Goal: Communication & Community: Answer question/provide support

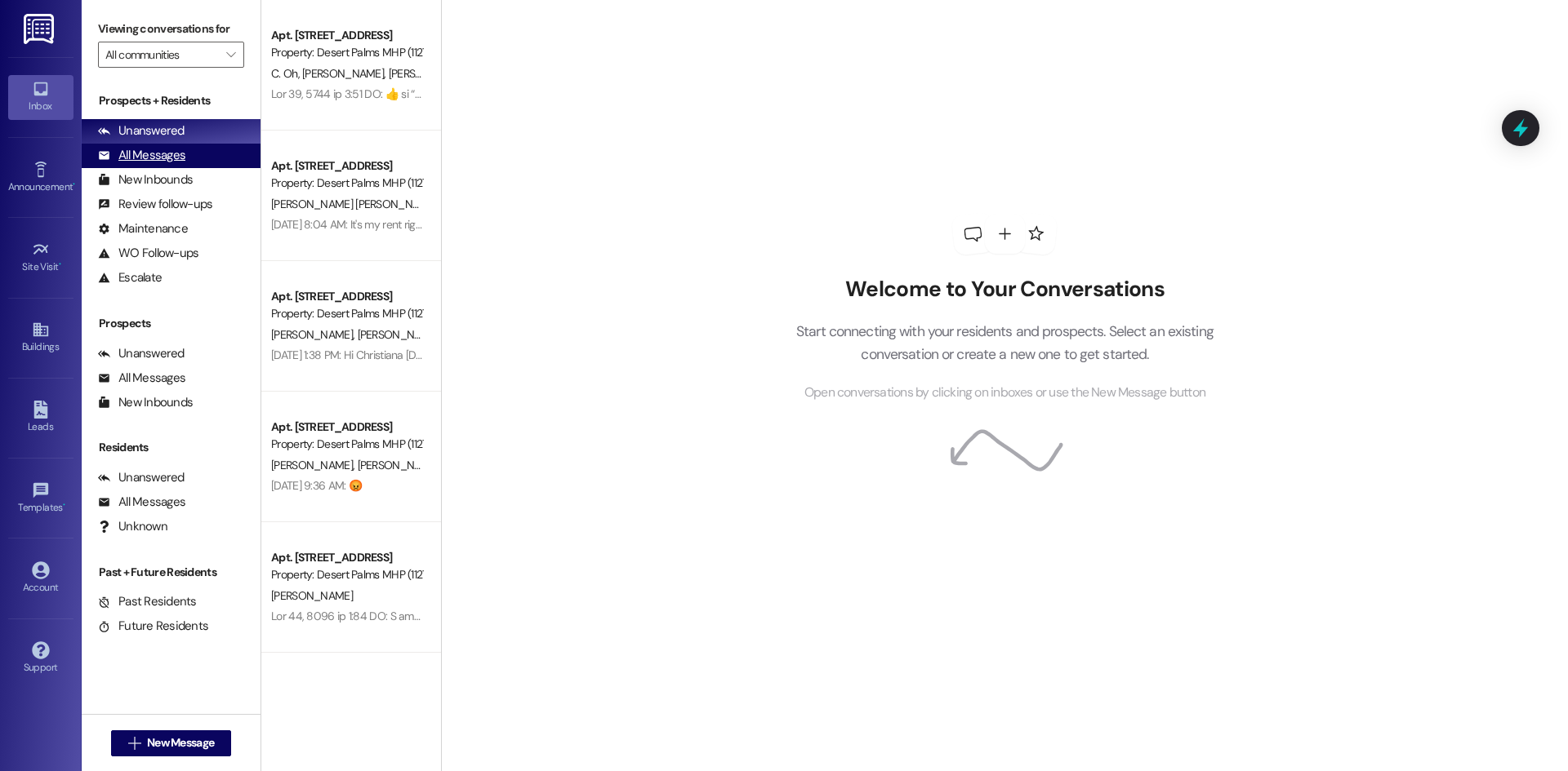
click at [181, 151] on div "All Messages" at bounding box center [141, 156] width 87 height 17
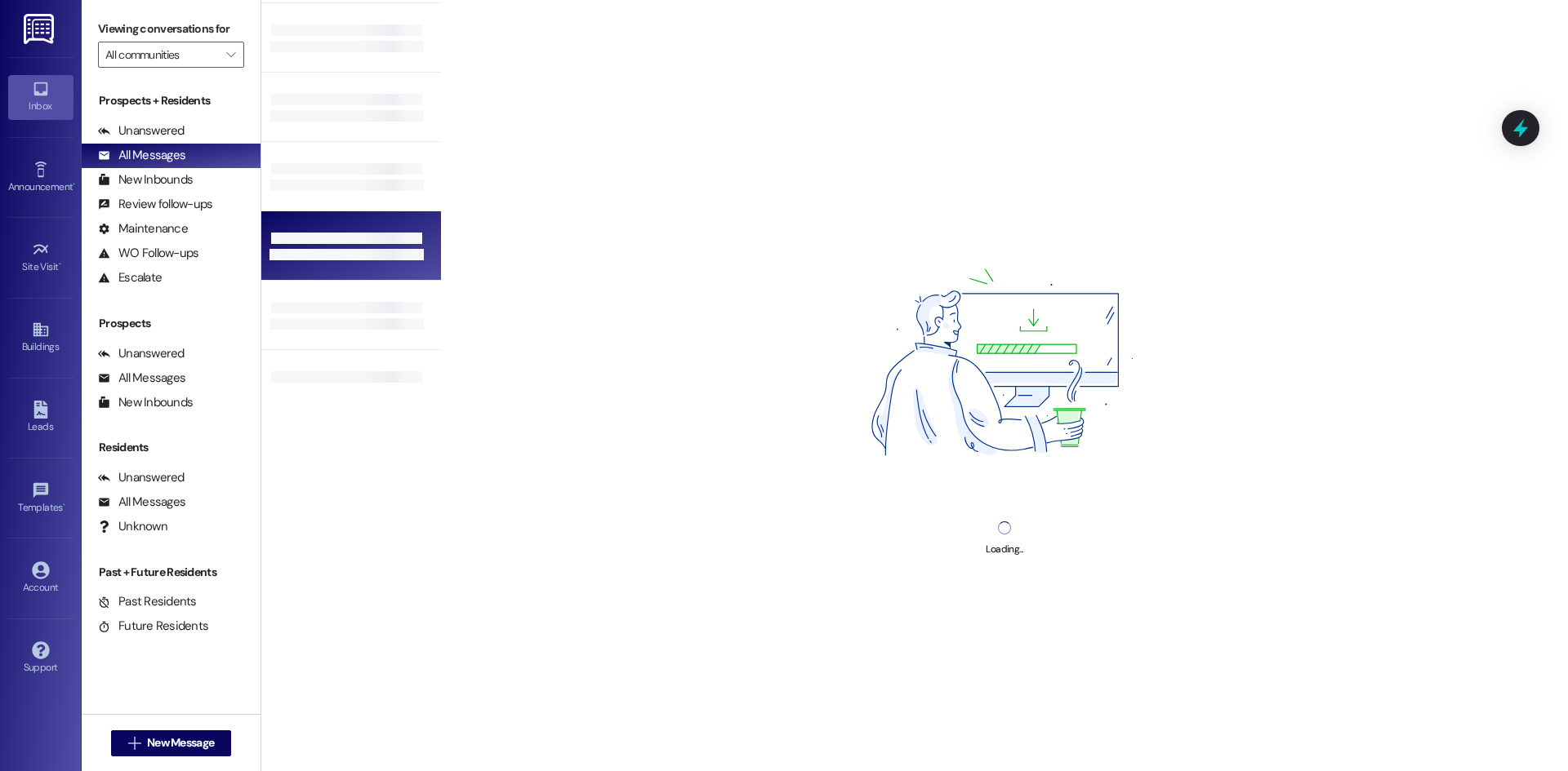
scroll to position [308, 0]
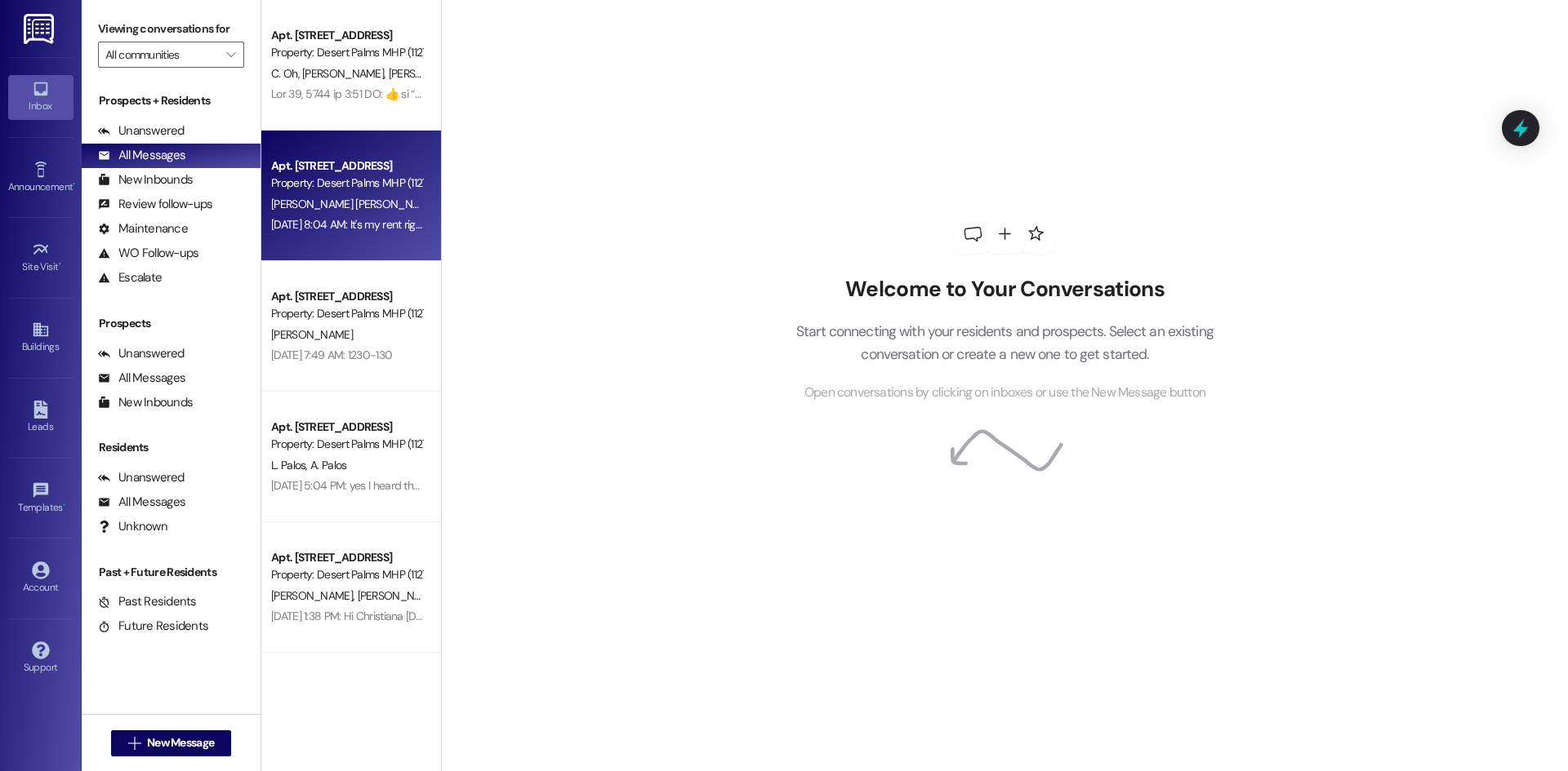
click at [324, 160] on div "Apt. [STREET_ADDRESS]" at bounding box center [346, 166] width 151 height 17
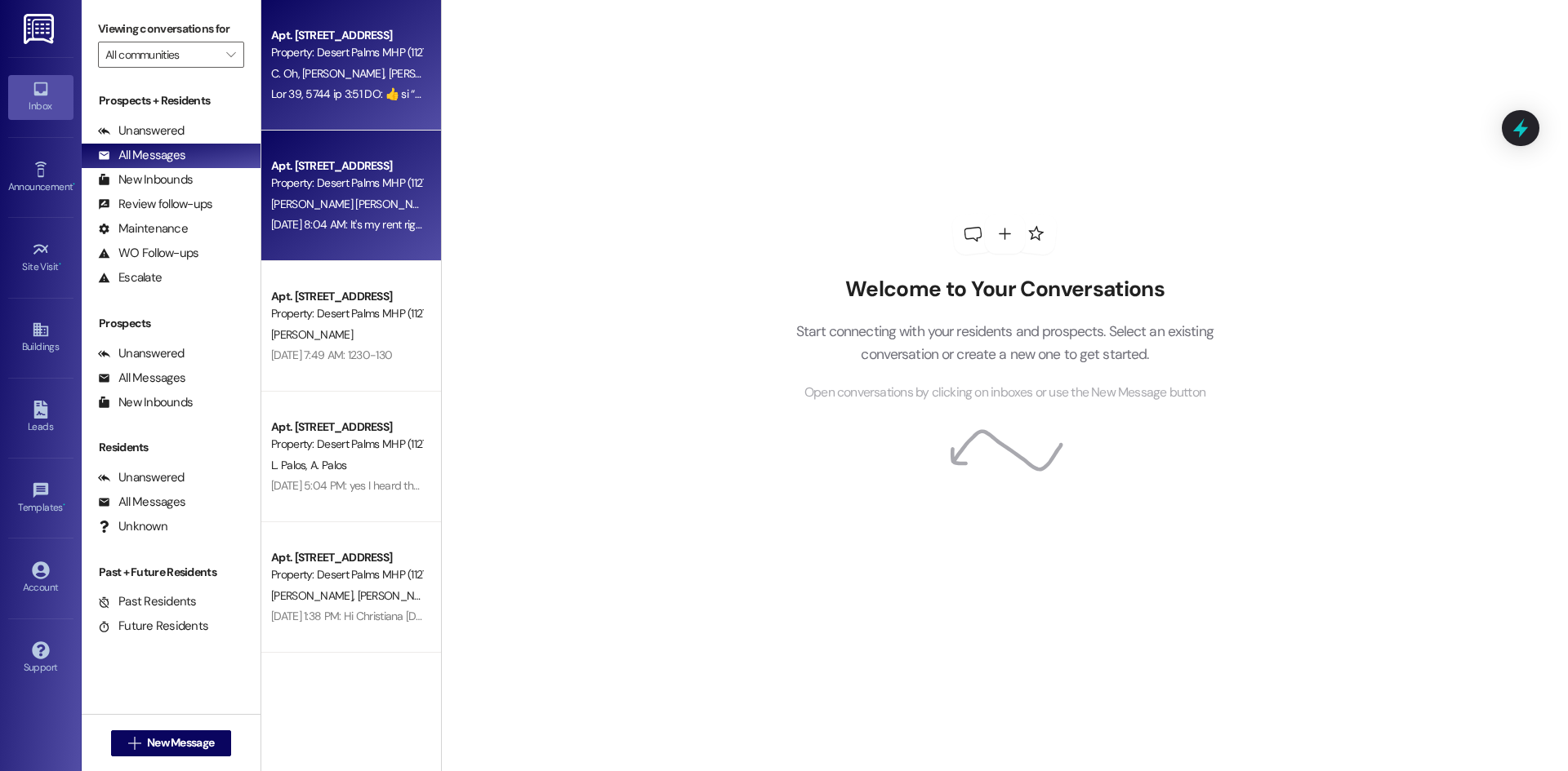
click at [313, 67] on span "[PERSON_NAME]" at bounding box center [345, 73] width 86 height 15
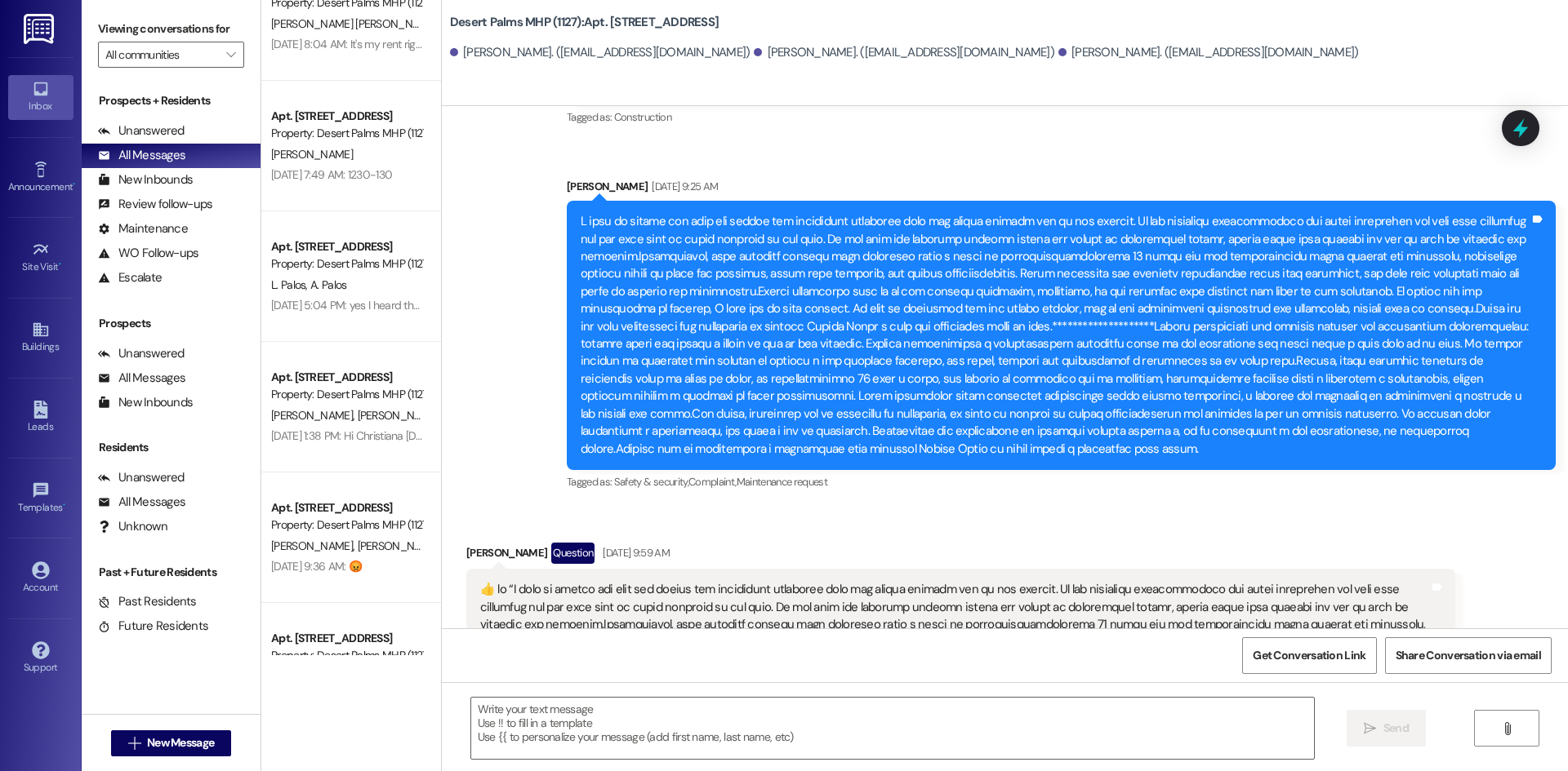
scroll to position [11731, 0]
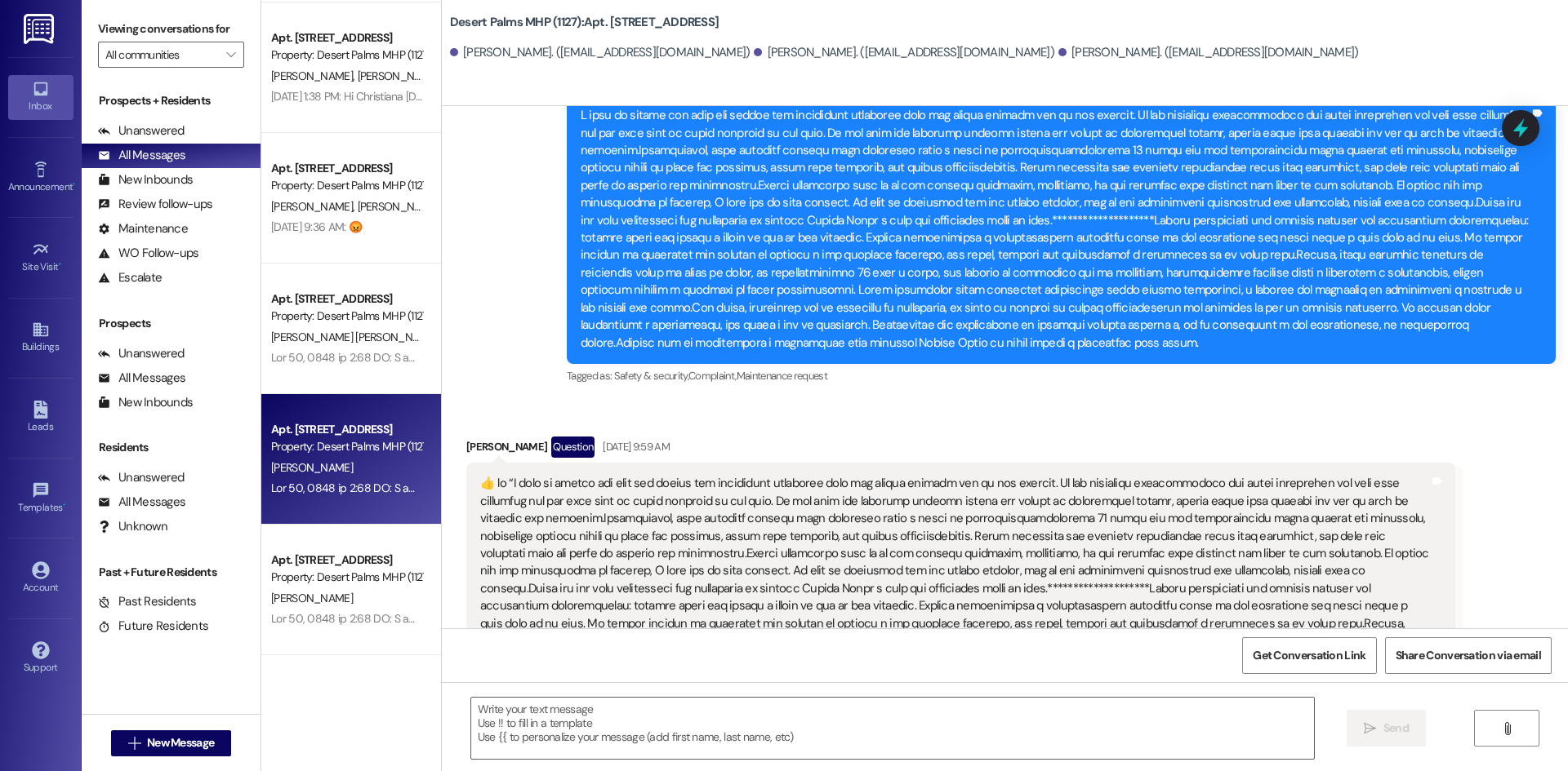
click at [358, 418] on div "Apt. [STREET_ADDRESS] Property: Desert Palms MHP (1127) [PERSON_NAME]" at bounding box center [351, 459] width 180 height 131
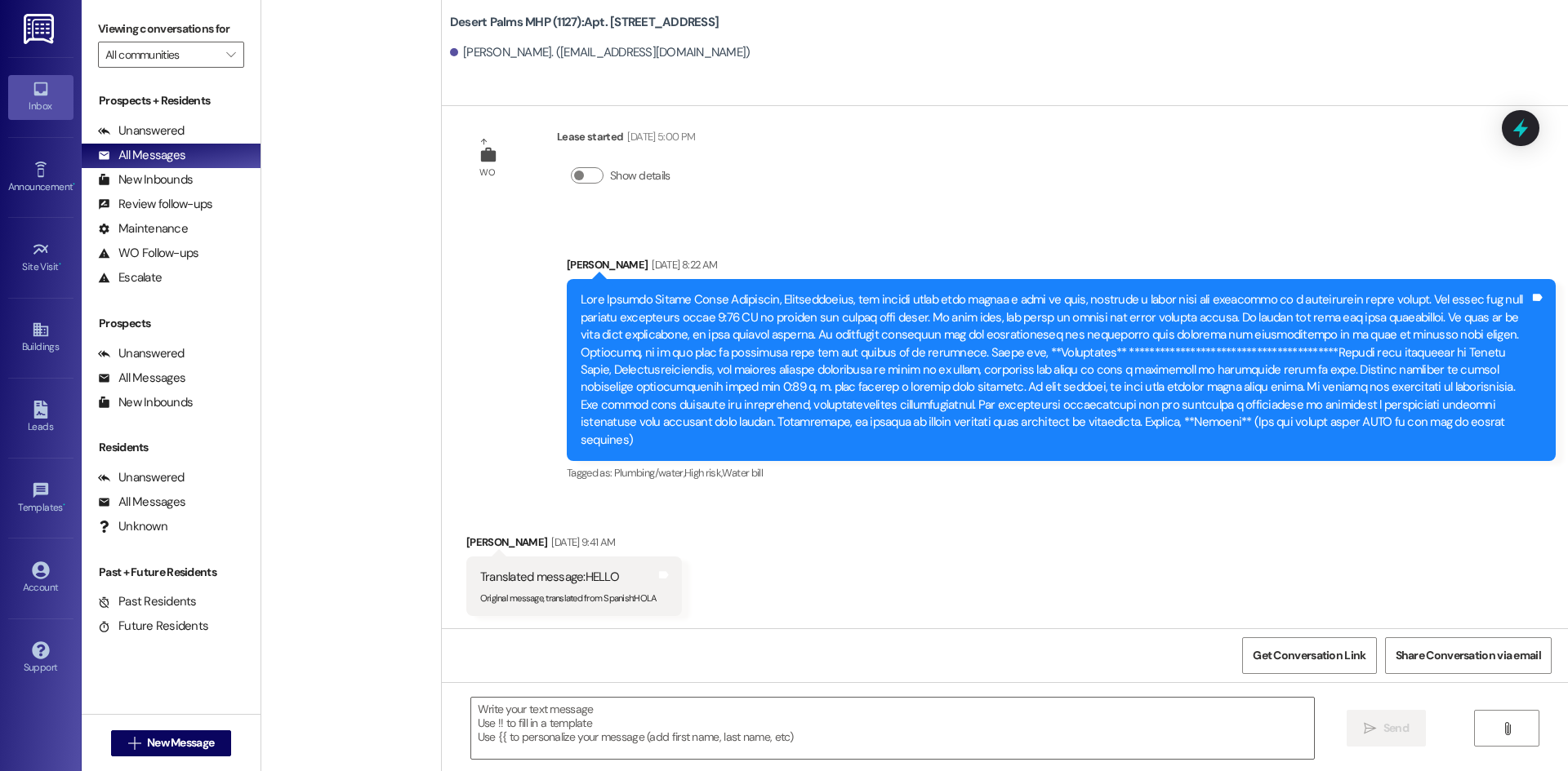
scroll to position [5441, 0]
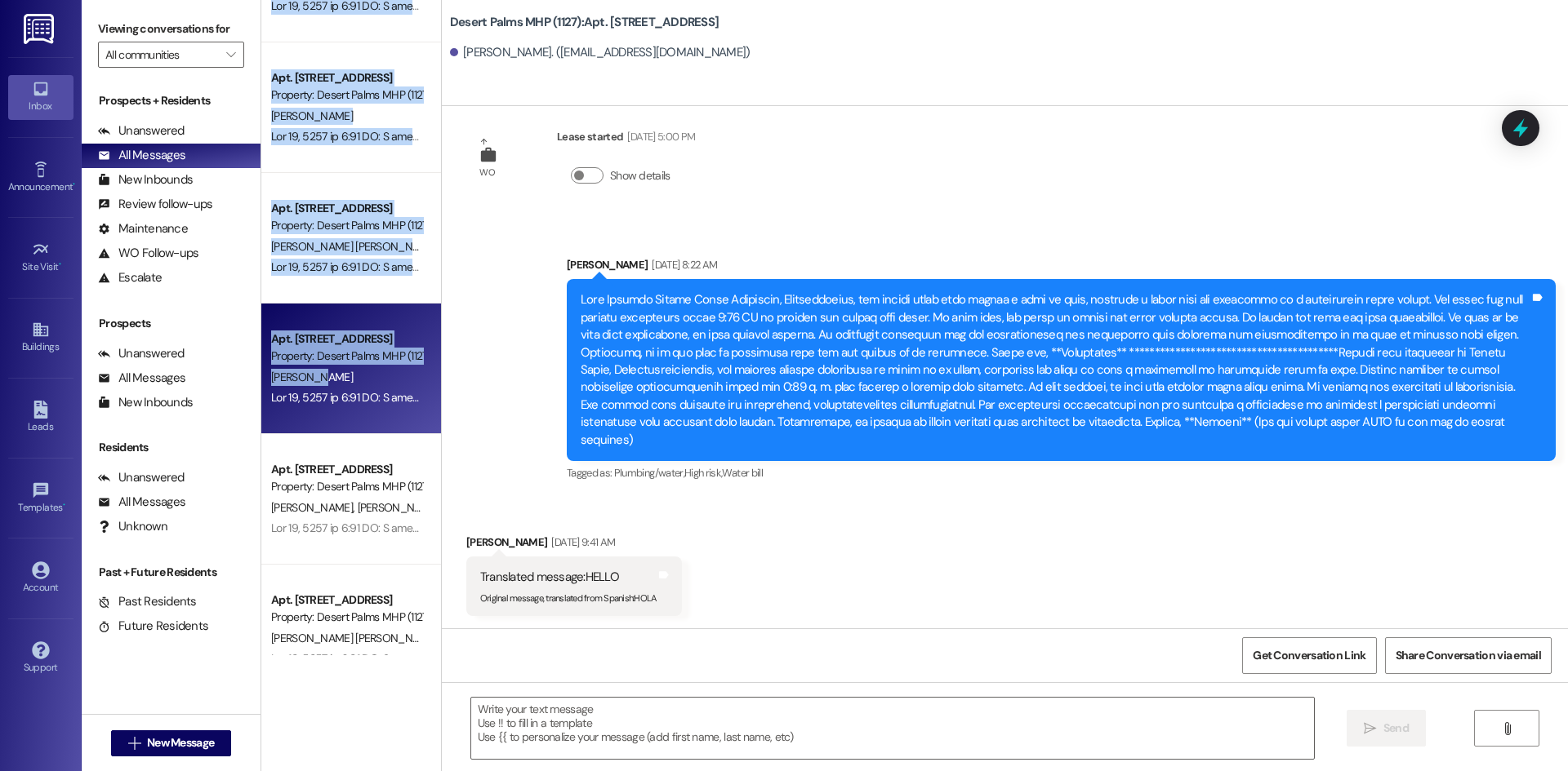
click at [351, 378] on div "Apt. 156, [STREET_ADDRESS] Property: Desert Palms MHP (1127) [PERSON_NAME] Apt.…" at bounding box center [351, 328] width 180 height 655
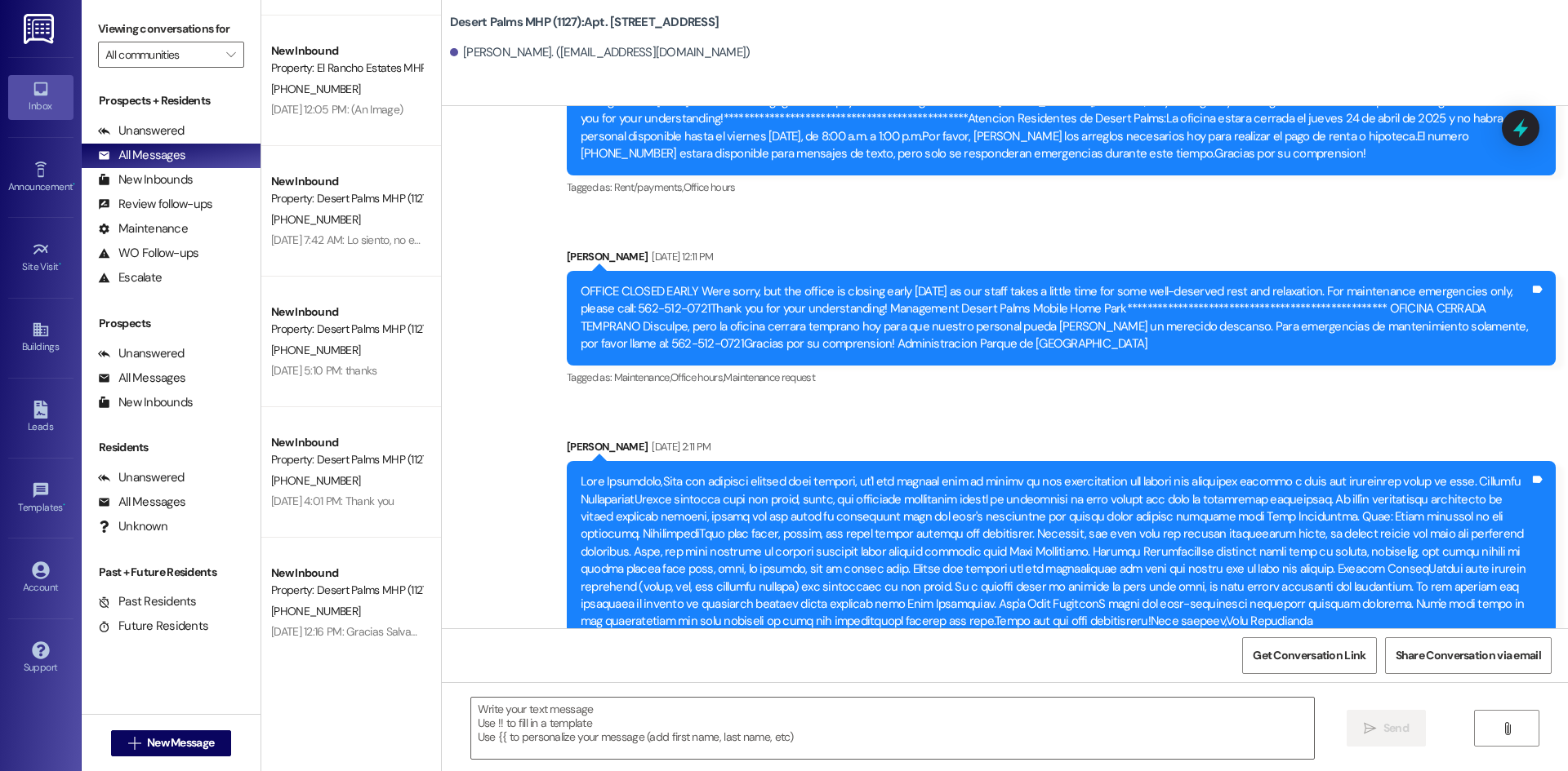
scroll to position [7293, 0]
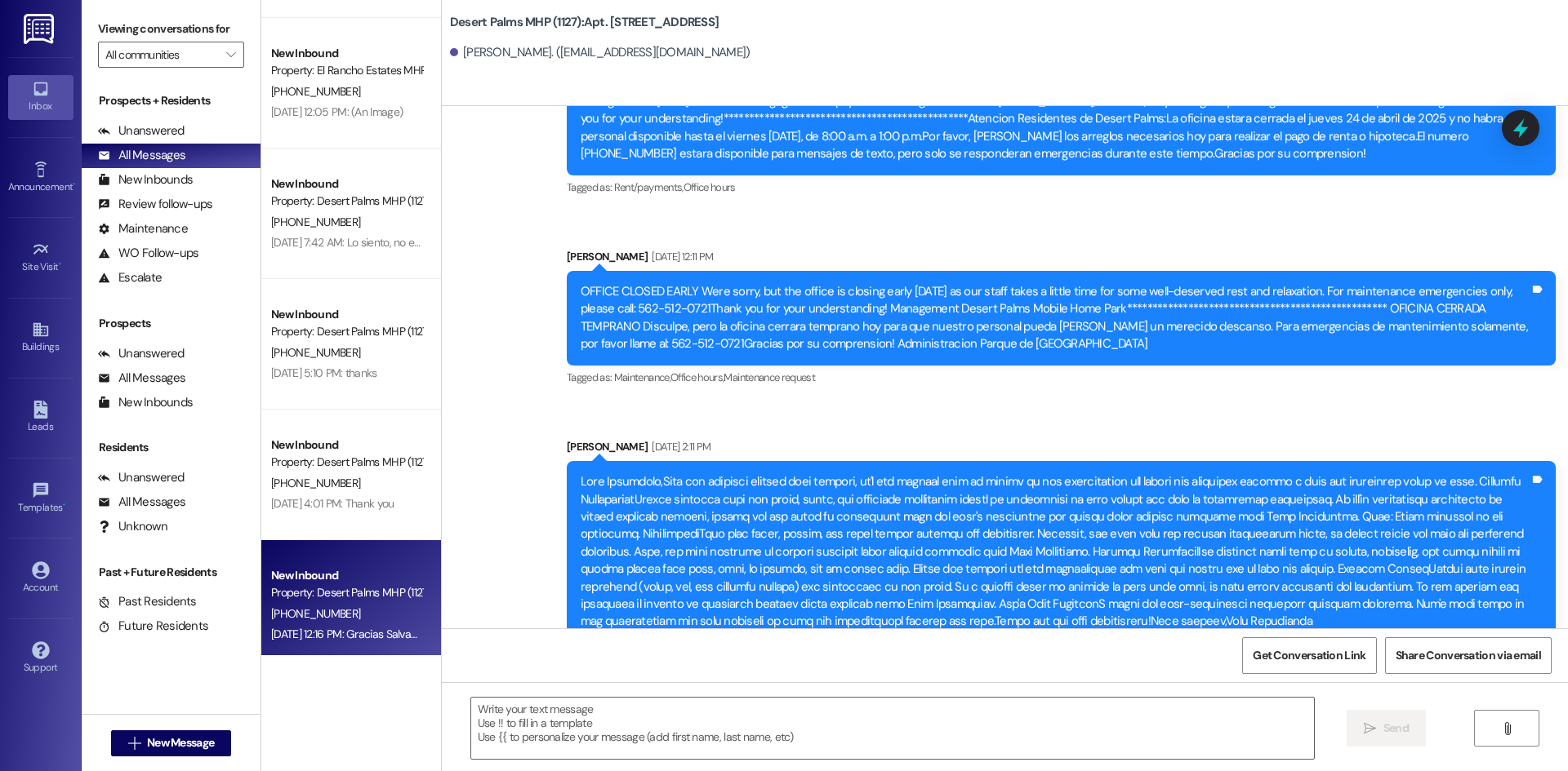
drag, startPoint x: 327, startPoint y: 588, endPoint x: 338, endPoint y: 558, distance: 32.0
click at [327, 589] on div "New Inbound Property: Desert Palms MHP (1127) (951) 772-6135 [DATE] 11:57 AM: N…" at bounding box center [351, 328] width 180 height 655
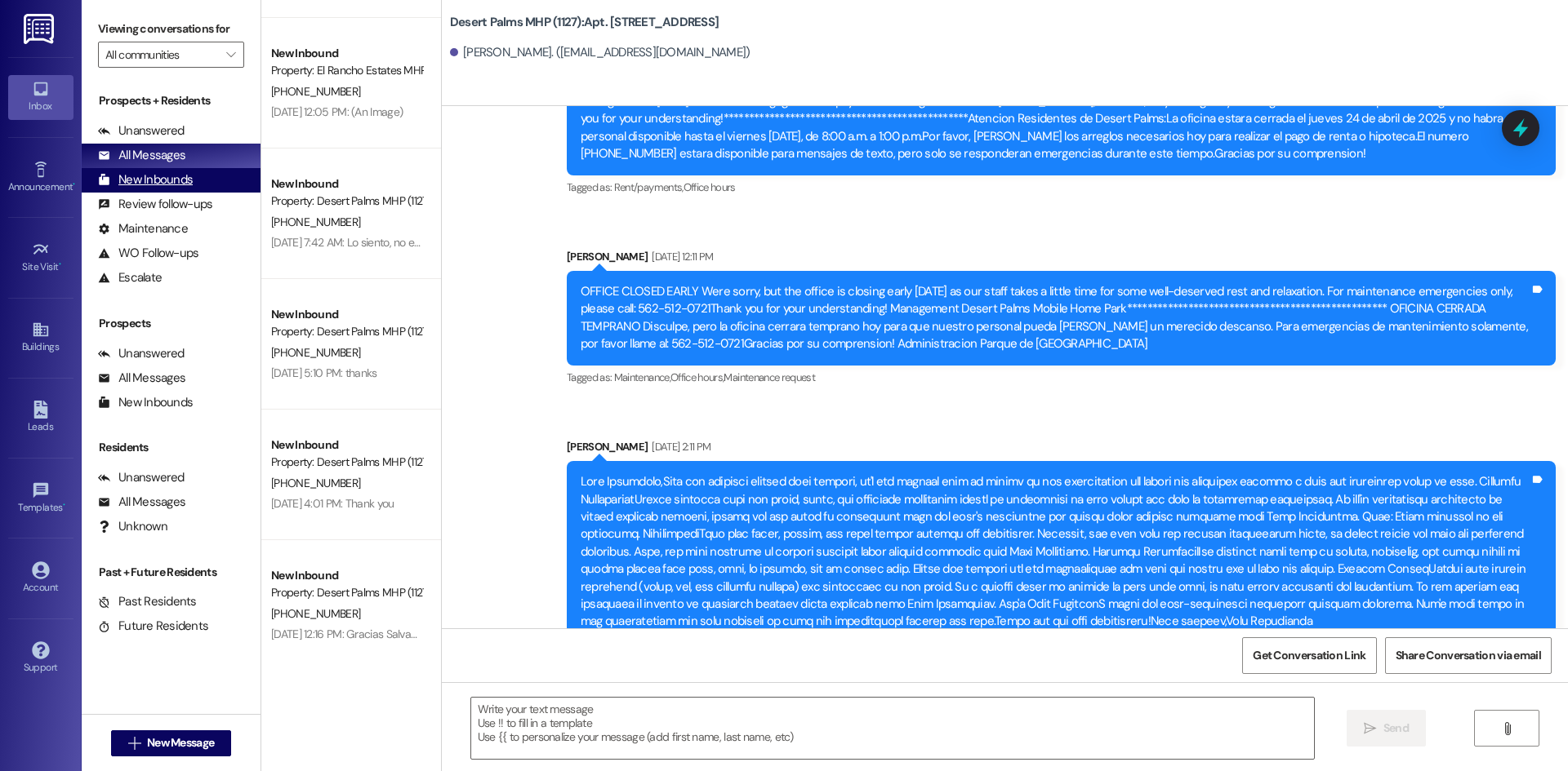
click at [179, 175] on div "New Inbounds" at bounding box center [145, 180] width 95 height 17
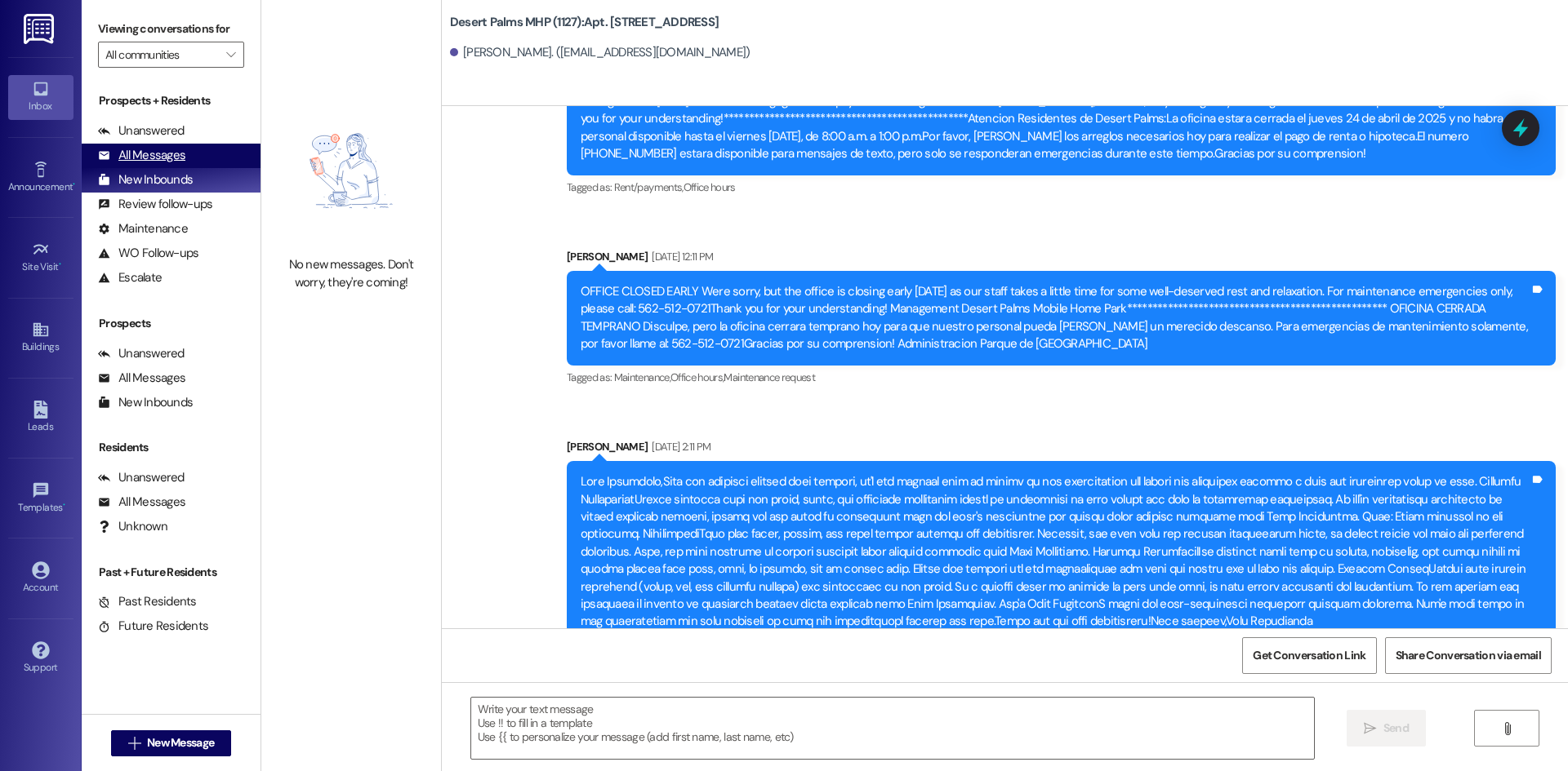
click at [191, 157] on div "All Messages (undefined)" at bounding box center [170, 156] width 179 height 24
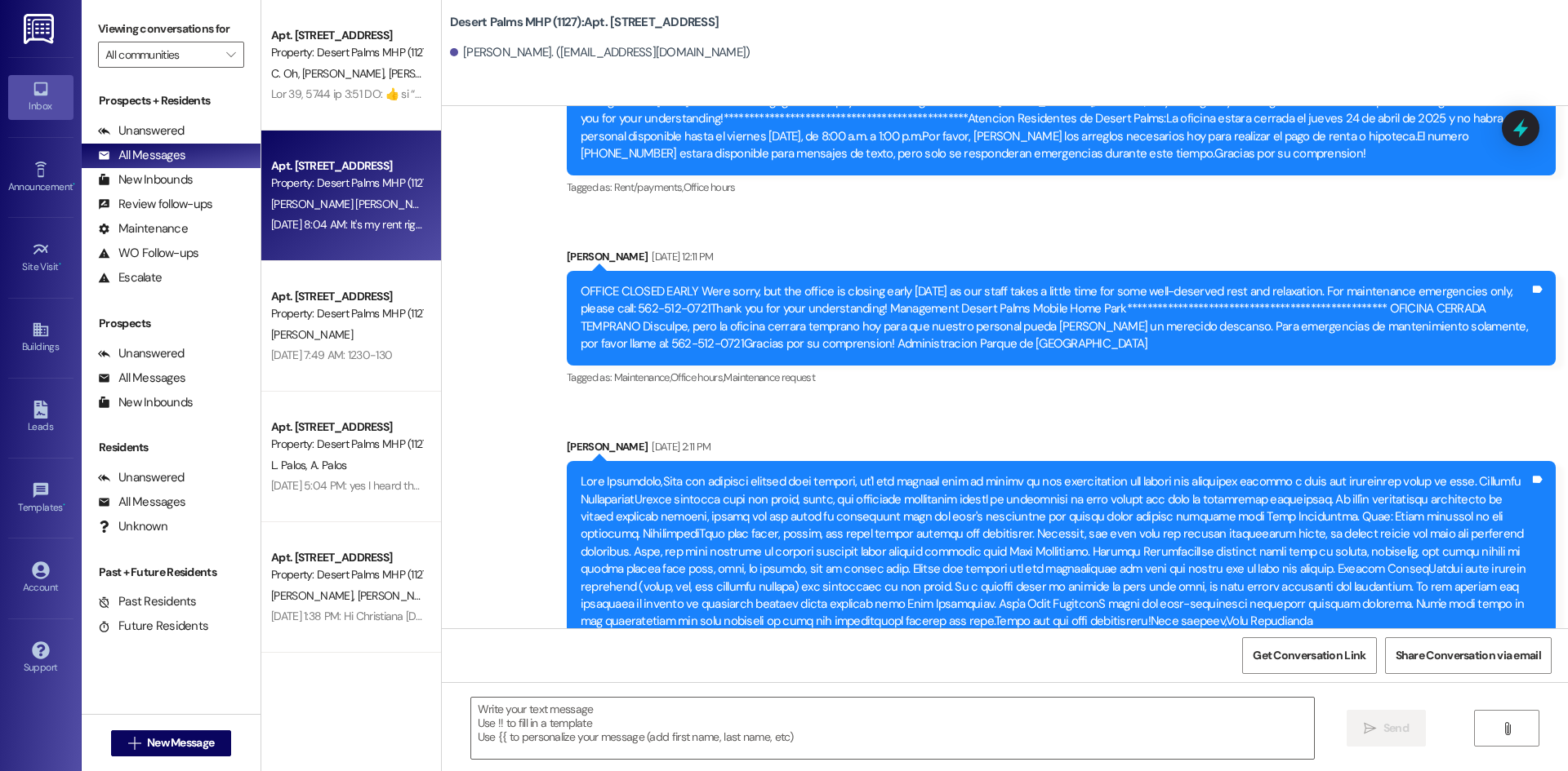
click at [334, 184] on div "Property: Desert Palms MHP (1127)" at bounding box center [346, 183] width 151 height 17
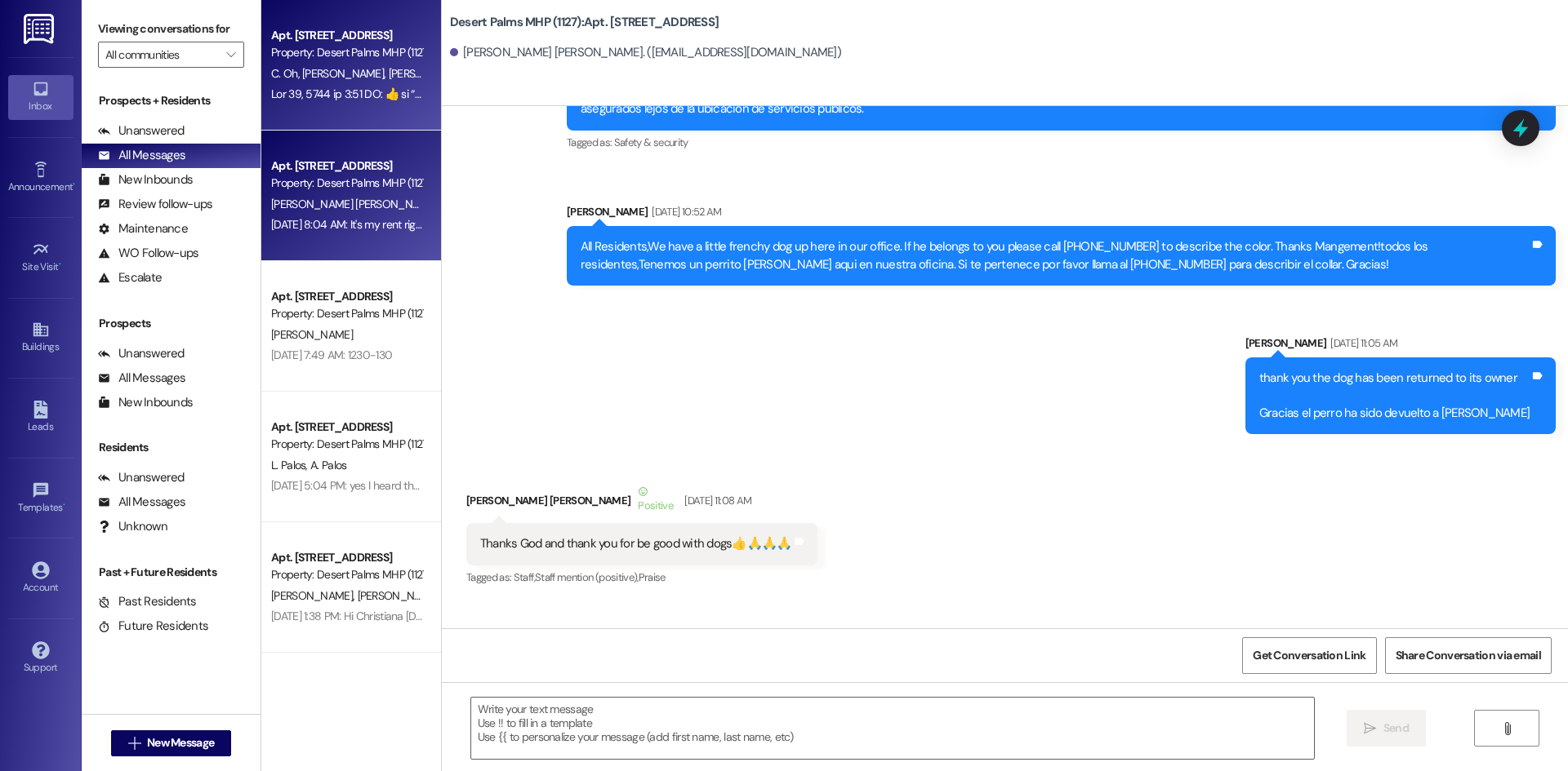
click at [330, 65] on div "C. Oh [PERSON_NAME] [PERSON_NAME]" at bounding box center [347, 74] width 154 height 21
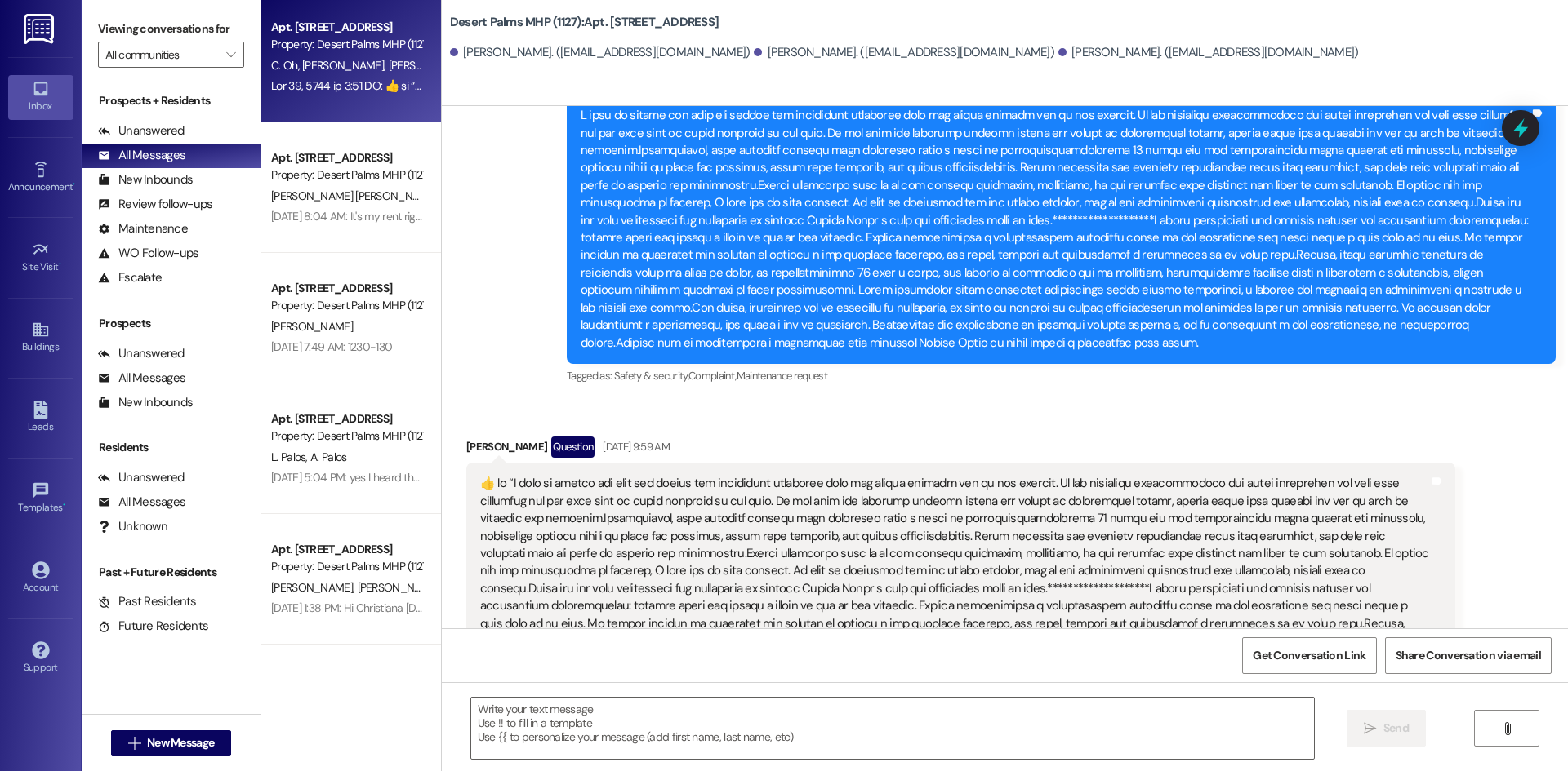
scroll to position [11732, 0]
